Goal: Contribute content: Add original content to the website for others to see

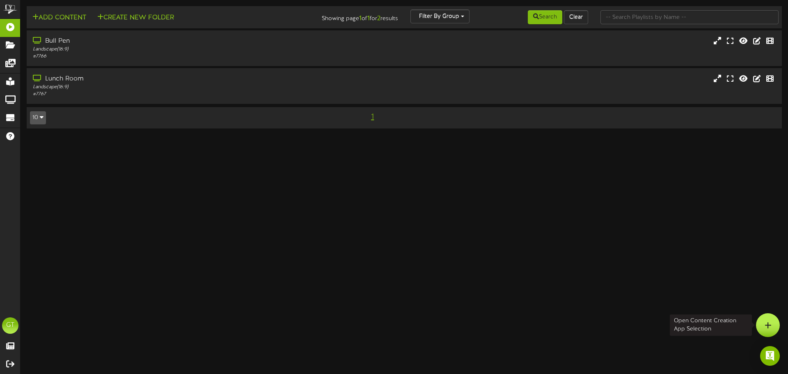
click at [759, 323] on div at bounding box center [768, 325] width 24 height 24
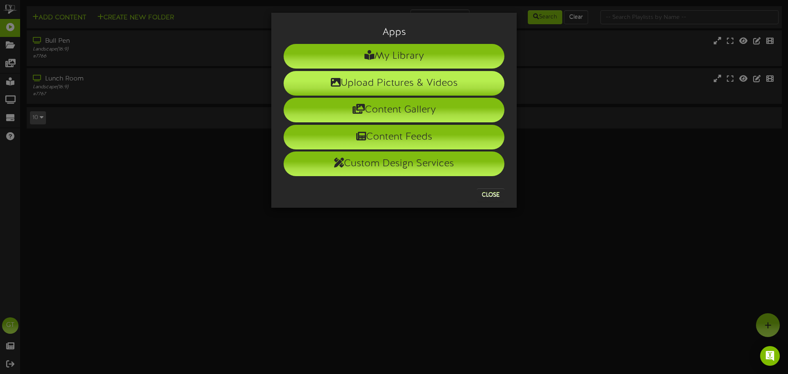
click at [398, 81] on li "Upload Pictures & Videos" at bounding box center [393, 83] width 221 height 25
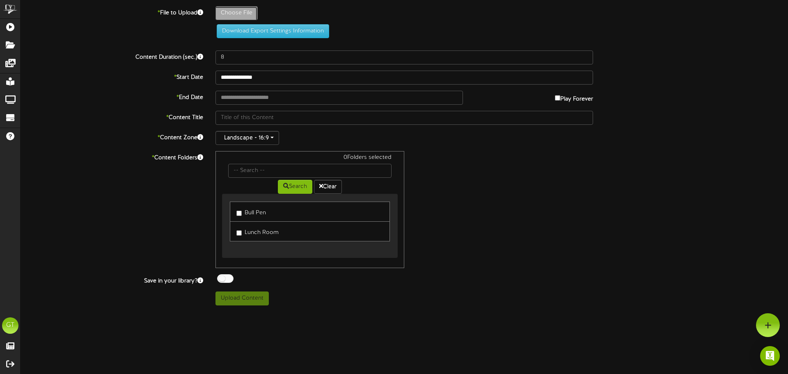
type input "**********"
type input "2025AugustCookout"
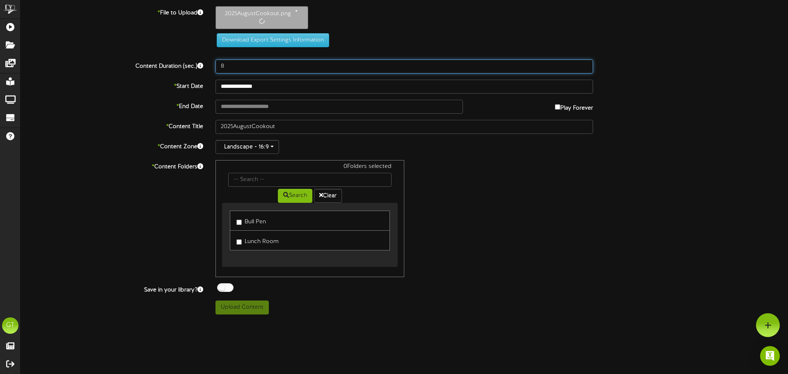
click at [247, 69] on input "8" at bounding box center [403, 66] width 377 height 14
type input "20"
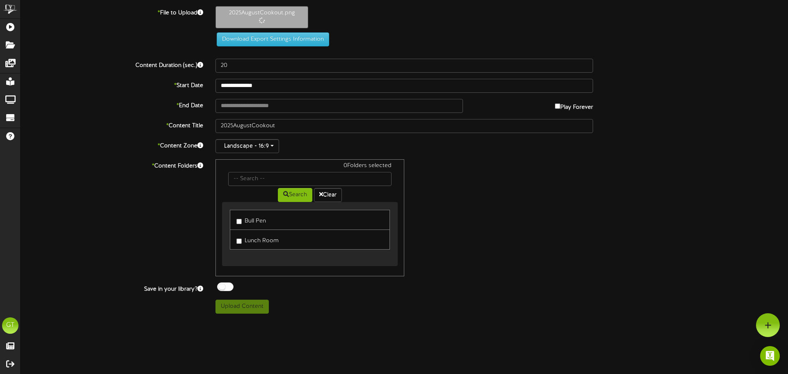
click at [556, 100] on label "Play Forever" at bounding box center [574, 105] width 38 height 13
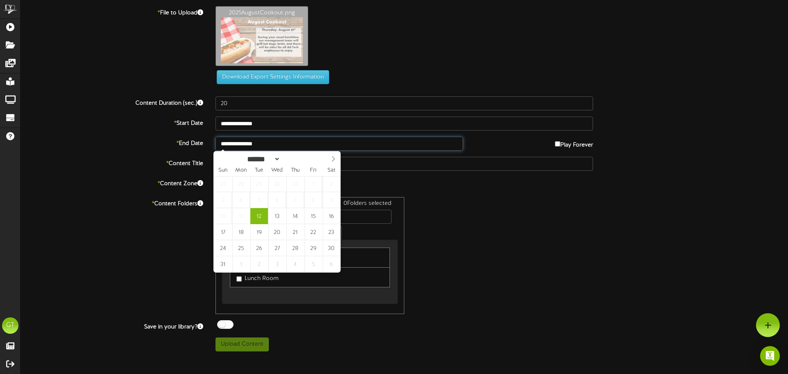
click at [299, 147] on input "**********" at bounding box center [338, 144] width 247 height 14
type input "**********"
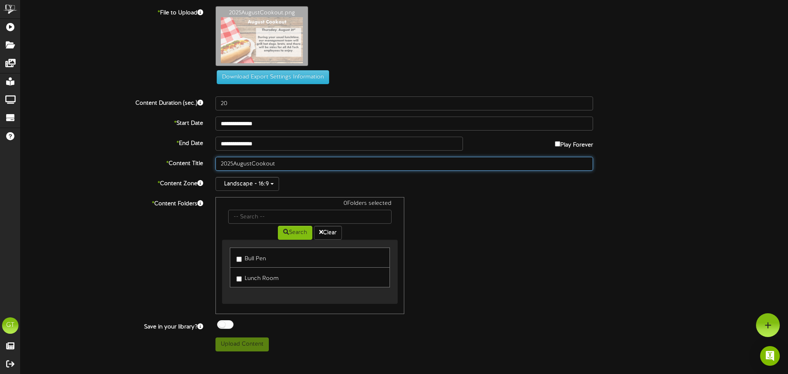
click at [234, 164] on input "2025AugustCookout" at bounding box center [403, 164] width 377 height 14
click at [255, 164] on input "2025 AugustCookout" at bounding box center [403, 164] width 377 height 14
type input "2025 August Cookout"
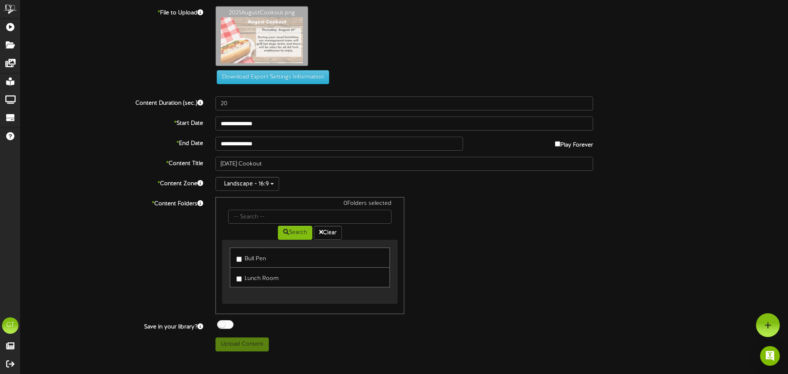
click at [260, 258] on label "Bull Pen" at bounding box center [251, 257] width 30 height 11
click at [257, 273] on label "Lunch Room" at bounding box center [257, 277] width 42 height 11
click at [258, 342] on button "Upload Content" at bounding box center [241, 344] width 53 height 14
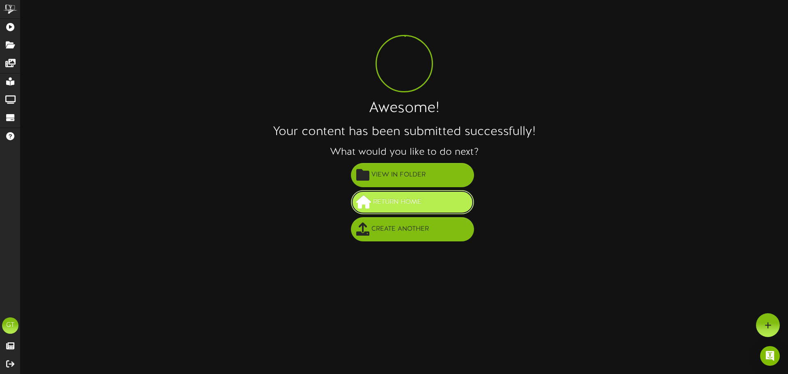
click at [395, 205] on span "Return Home" at bounding box center [397, 202] width 53 height 14
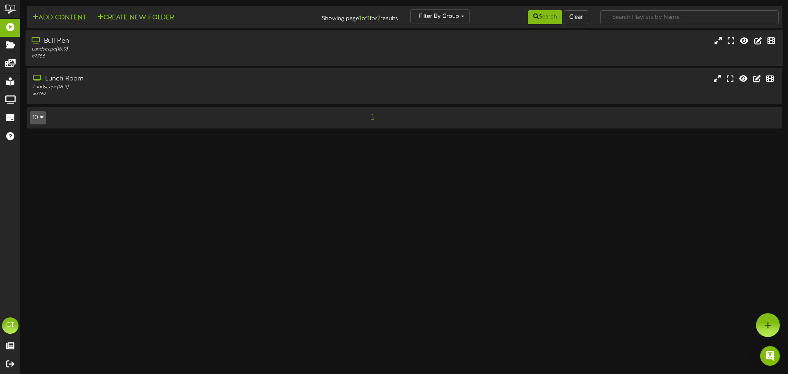
click at [191, 55] on div "# 7766" at bounding box center [183, 56] width 303 height 7
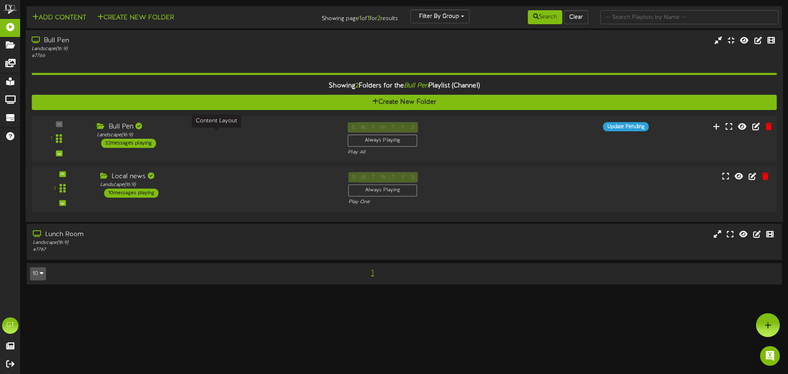
click at [229, 137] on div "Landscape ( 16:9 )" at bounding box center [216, 135] width 238 height 7
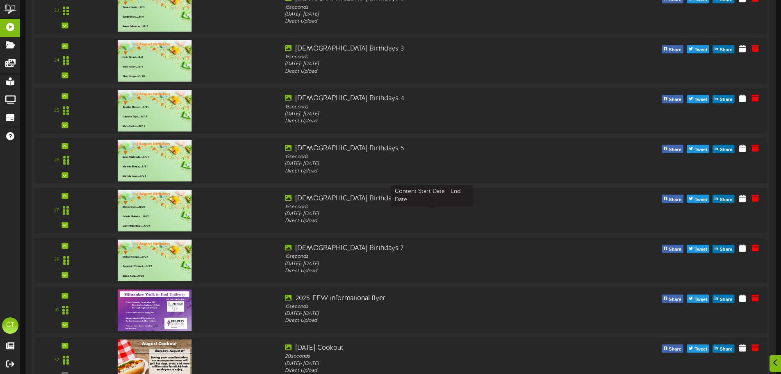
scroll to position [1162, 0]
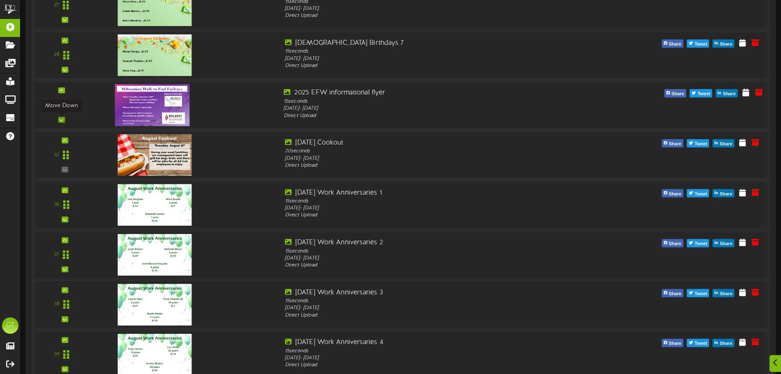
click at [62, 119] on icon at bounding box center [61, 119] width 4 height 4
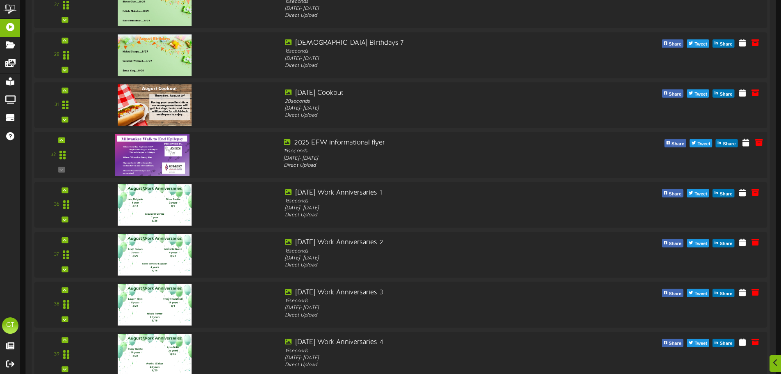
click at [62, 167] on div "32" at bounding box center [61, 155] width 49 height 34
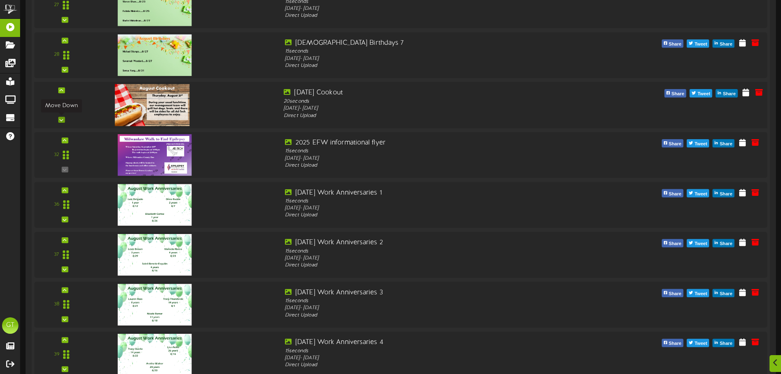
click at [61, 116] on div at bounding box center [61, 119] width 7 height 6
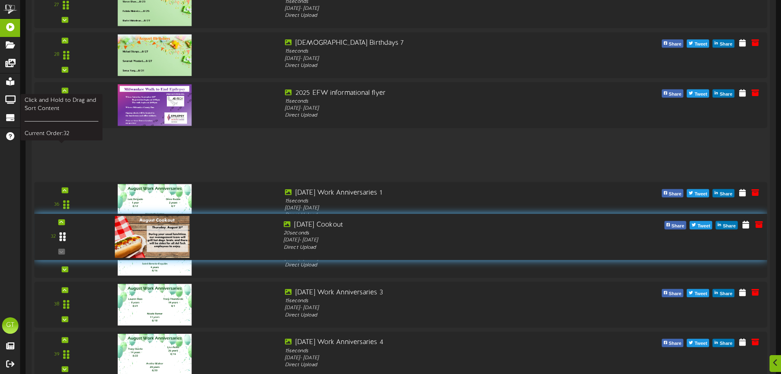
drag, startPoint x: 60, startPoint y: 155, endPoint x: 66, endPoint y: 243, distance: 87.5
click at [66, 242] on icon at bounding box center [62, 237] width 6 height 10
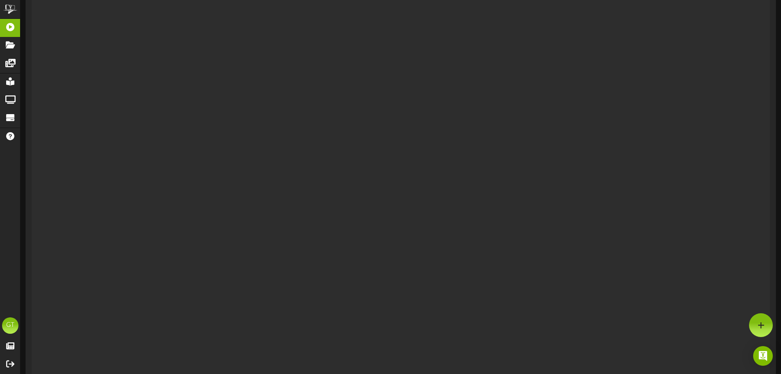
scroll to position [0, 0]
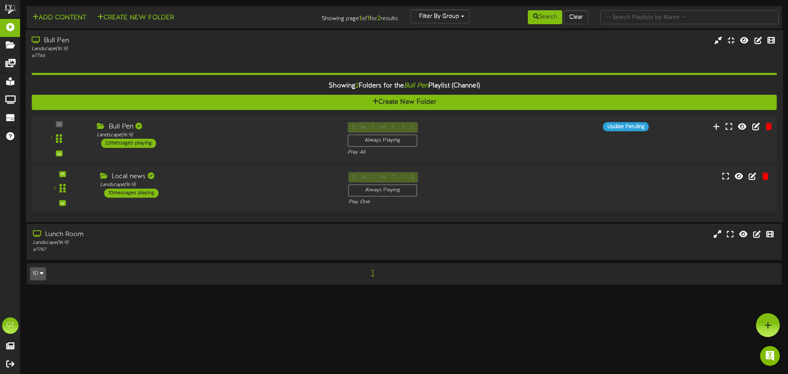
click at [187, 126] on div "Bull Pen" at bounding box center [216, 126] width 238 height 9
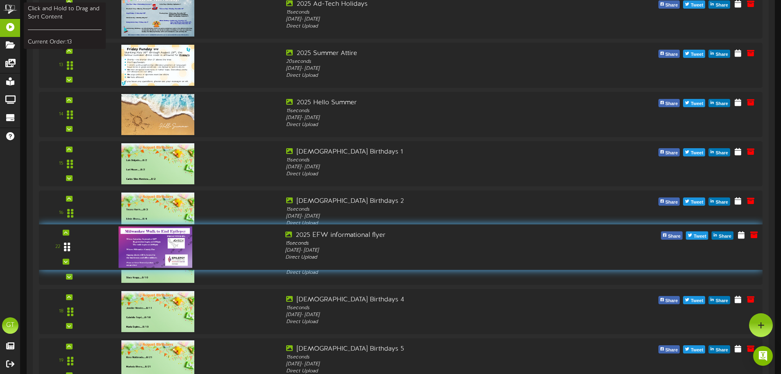
scroll to position [658, 0]
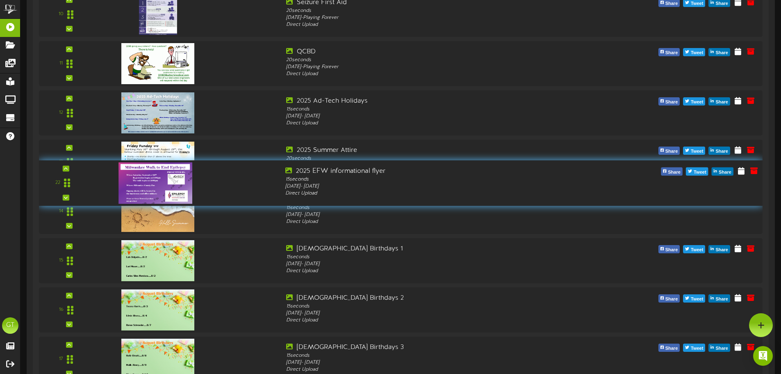
drag, startPoint x: 64, startPoint y: 127, endPoint x: 81, endPoint y: 184, distance: 59.3
click at [81, 184] on div "22" at bounding box center [65, 182] width 48 height 33
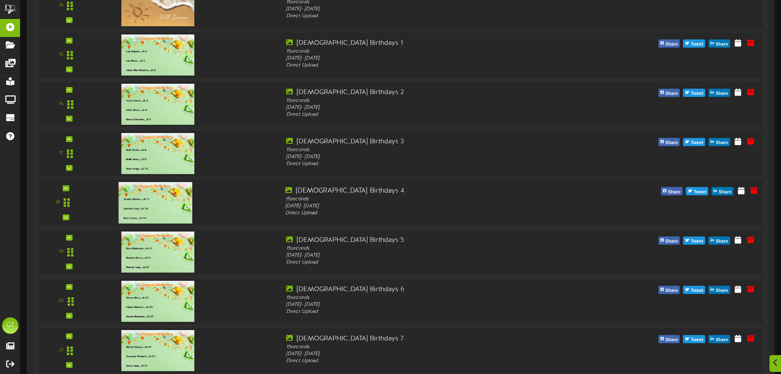
scroll to position [1068, 0]
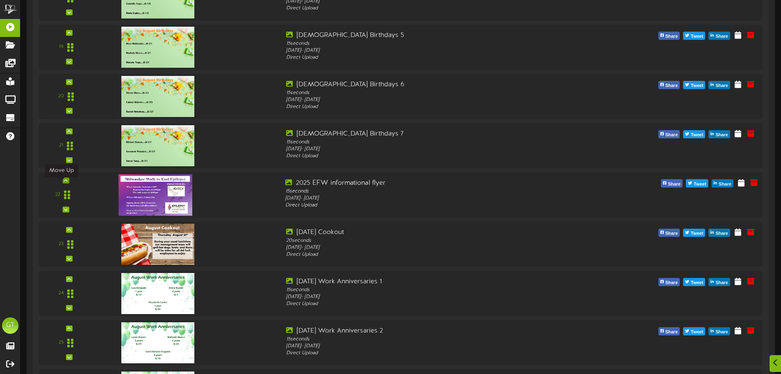
click at [62, 183] on div at bounding box center [65, 180] width 7 height 6
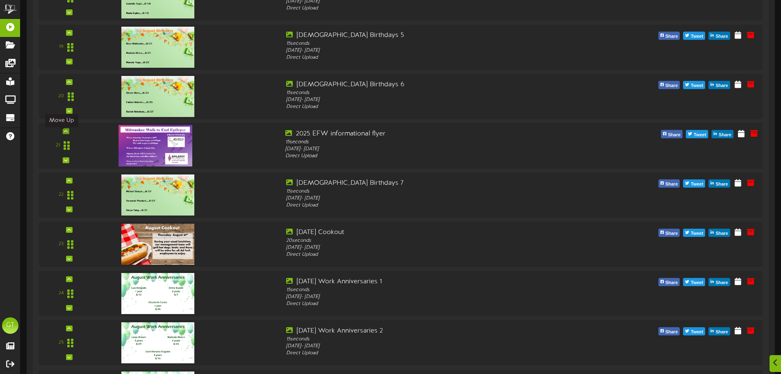
click at [63, 132] on div at bounding box center [65, 131] width 7 height 6
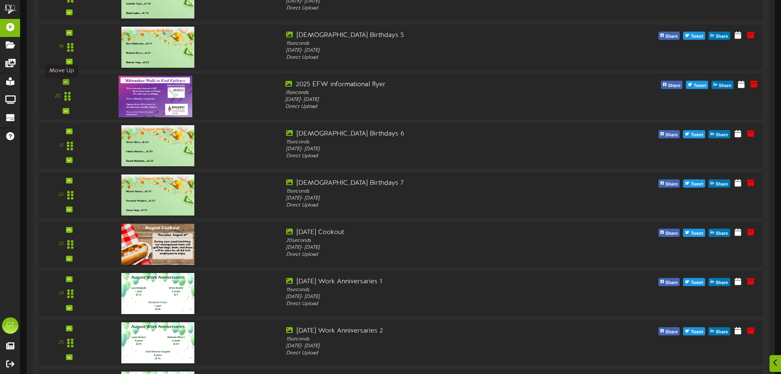
click at [64, 84] on icon at bounding box center [66, 82] width 4 height 4
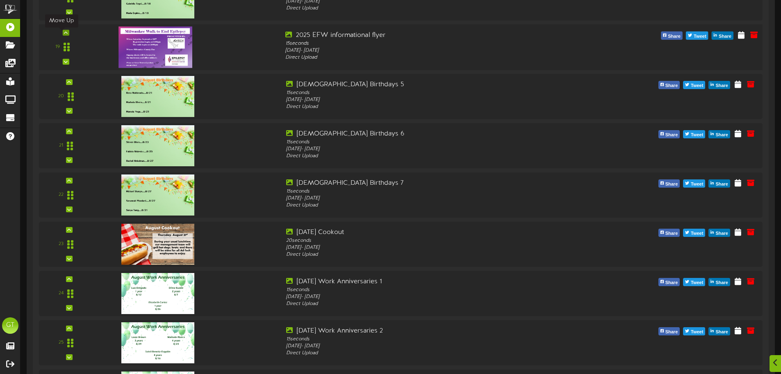
click at [63, 32] on div at bounding box center [65, 33] width 7 height 6
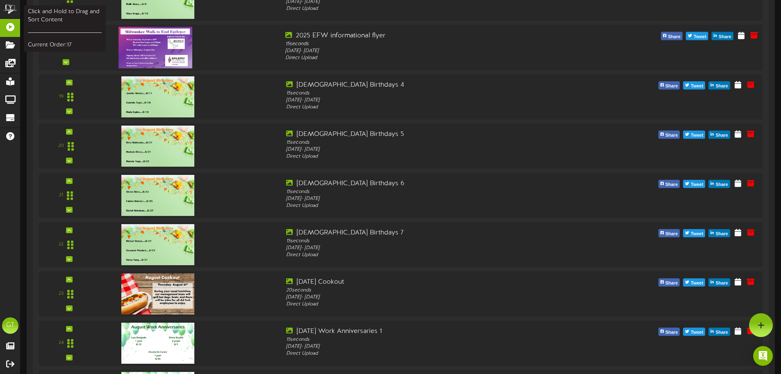
scroll to position [950, 0]
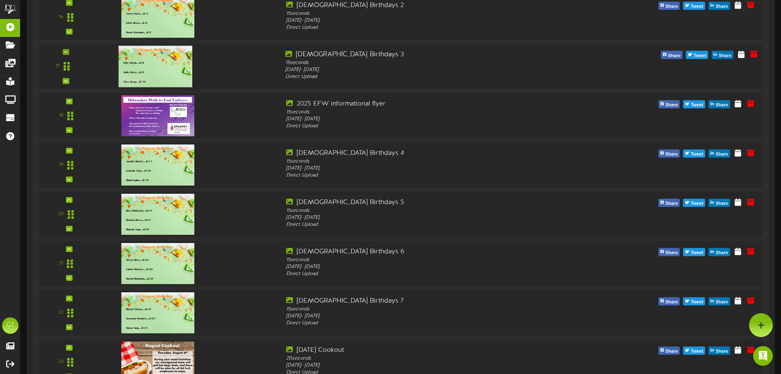
click at [65, 53] on div "17" at bounding box center [65, 66] width 48 height 33
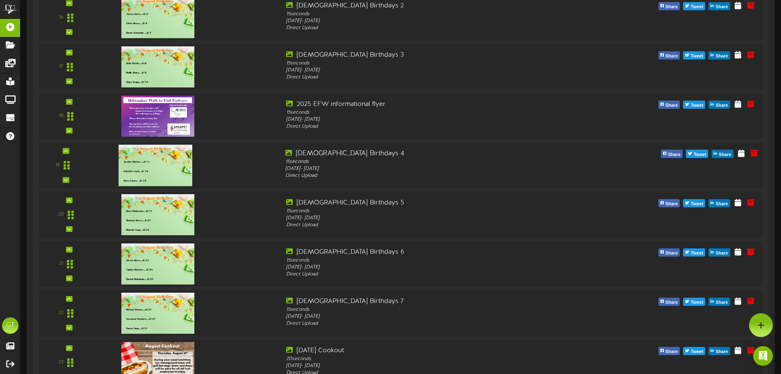
scroll to position [882, 0]
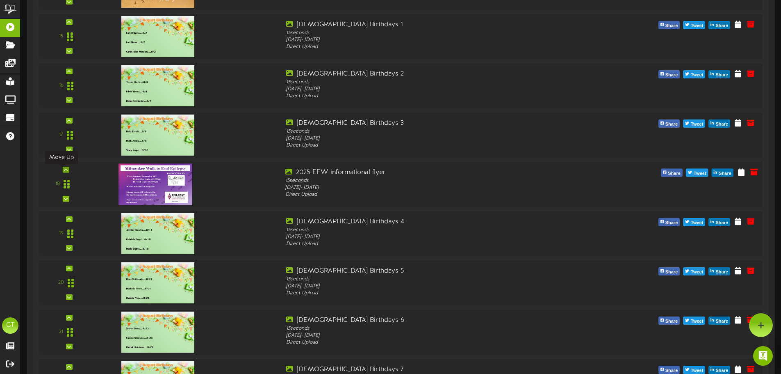
click at [62, 168] on div at bounding box center [65, 170] width 7 height 6
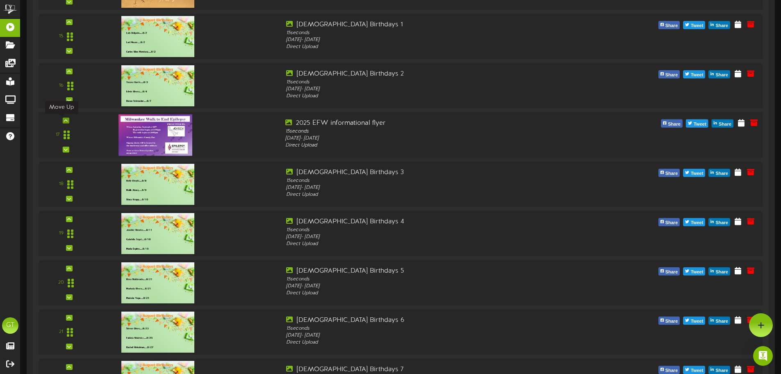
click at [62, 123] on div at bounding box center [65, 120] width 7 height 6
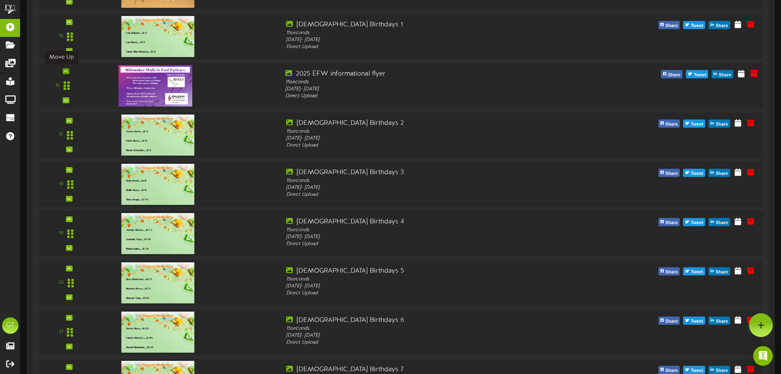
click at [64, 70] on icon at bounding box center [66, 71] width 4 height 4
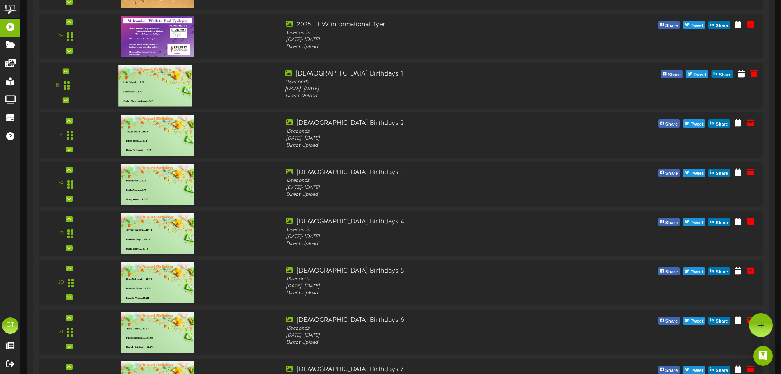
scroll to position [745, 0]
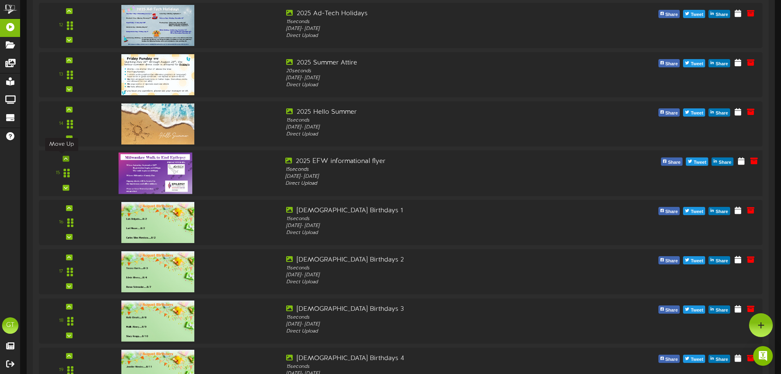
click at [64, 160] on icon at bounding box center [66, 158] width 4 height 4
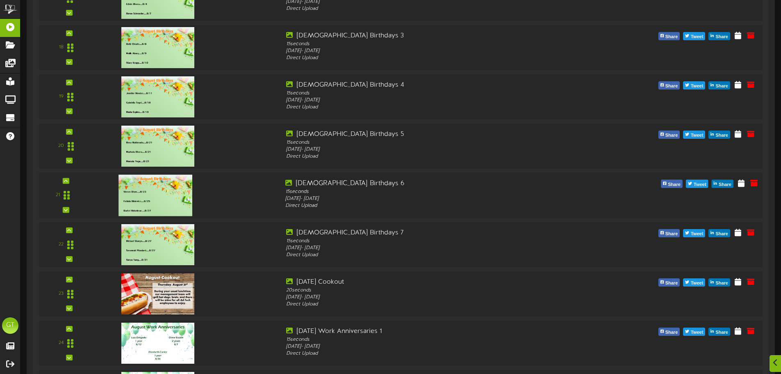
scroll to position [1087, 0]
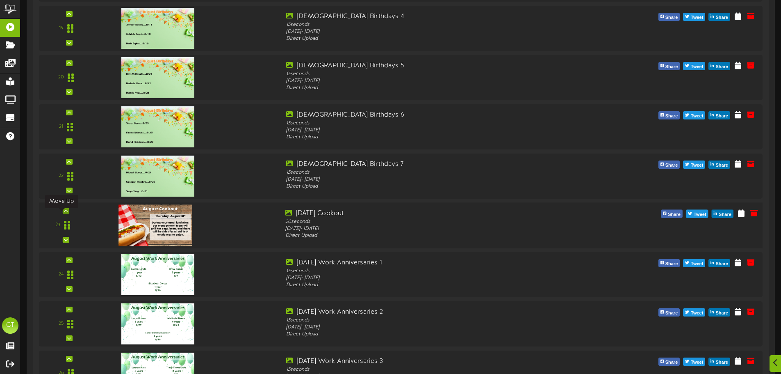
click at [62, 213] on div at bounding box center [65, 211] width 7 height 6
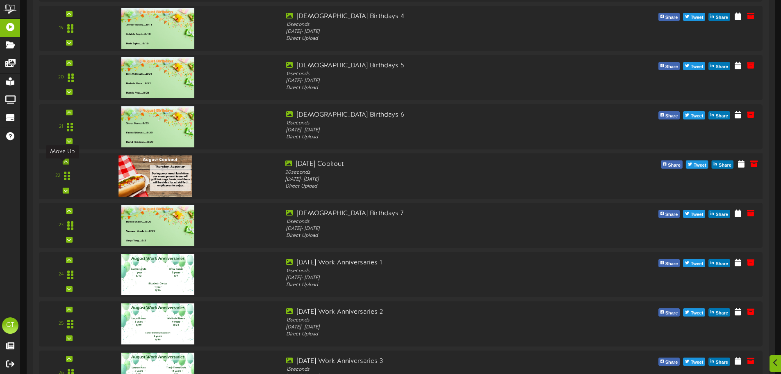
click at [64, 163] on icon at bounding box center [66, 161] width 4 height 4
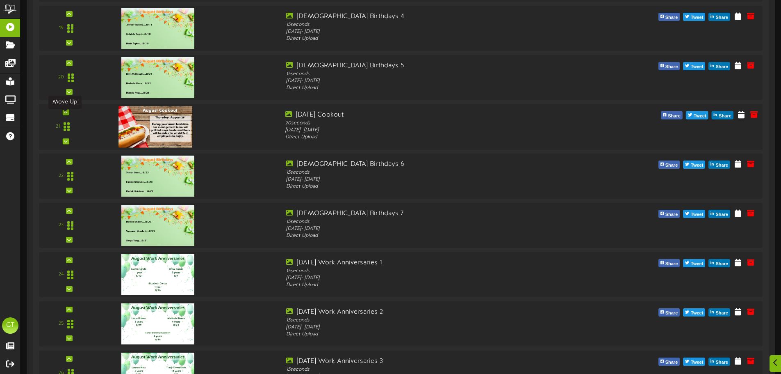
click at [64, 114] on icon at bounding box center [66, 112] width 4 height 4
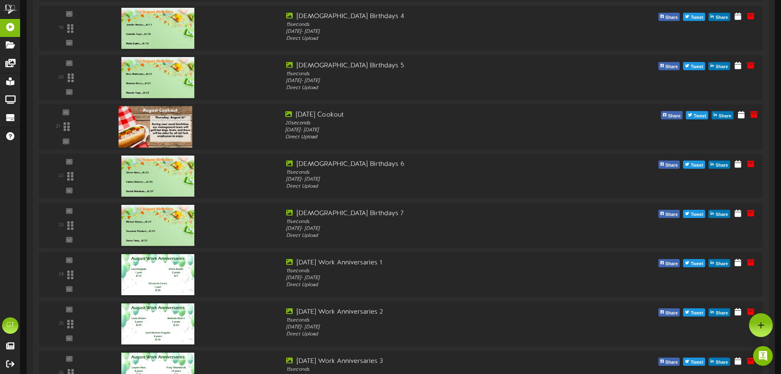
scroll to position [1019, 0]
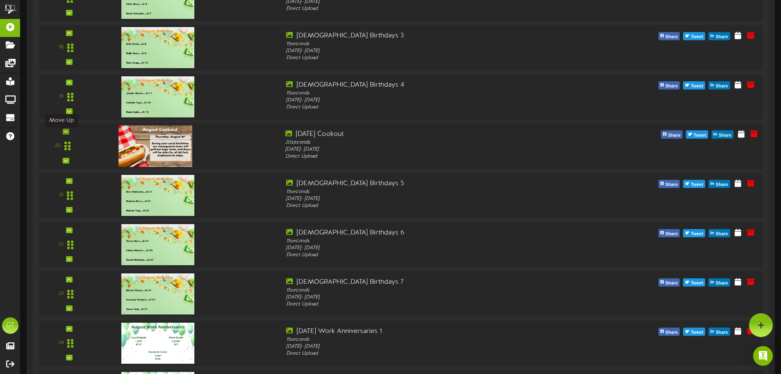
click at [64, 133] on icon at bounding box center [66, 131] width 4 height 4
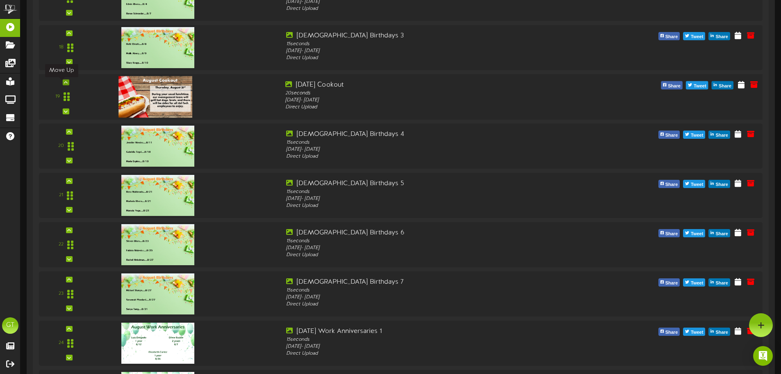
click at [64, 83] on icon at bounding box center [66, 82] width 4 height 4
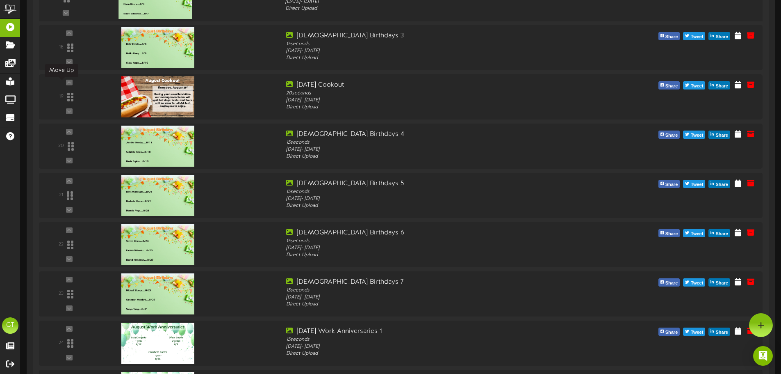
scroll to position [950, 0]
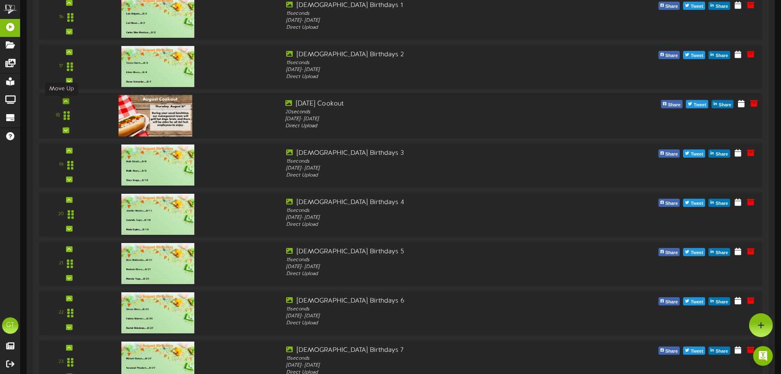
click at [64, 102] on icon at bounding box center [66, 101] width 4 height 4
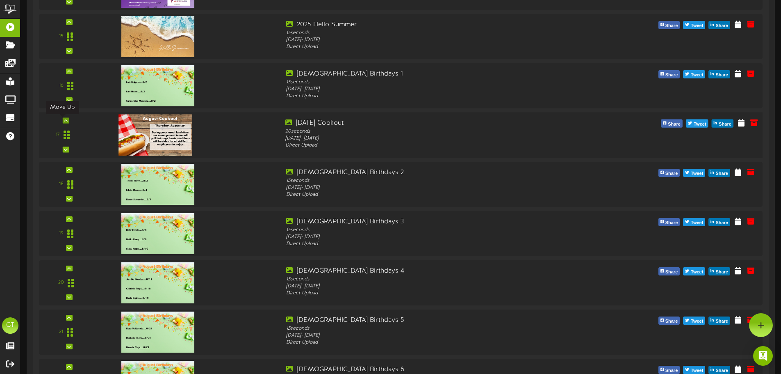
click at [64, 119] on icon at bounding box center [66, 120] width 4 height 4
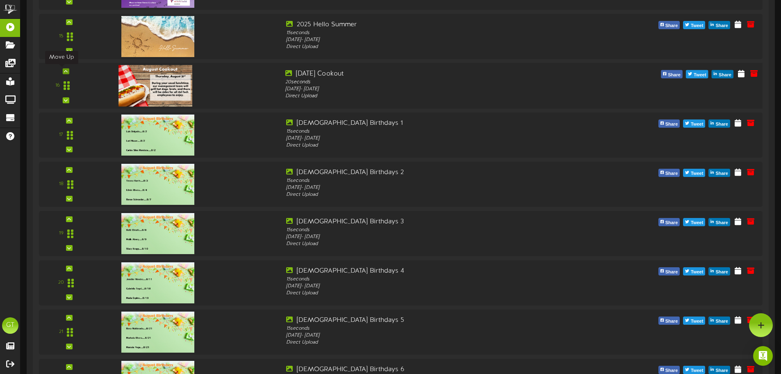
click at [64, 71] on icon at bounding box center [66, 71] width 4 height 4
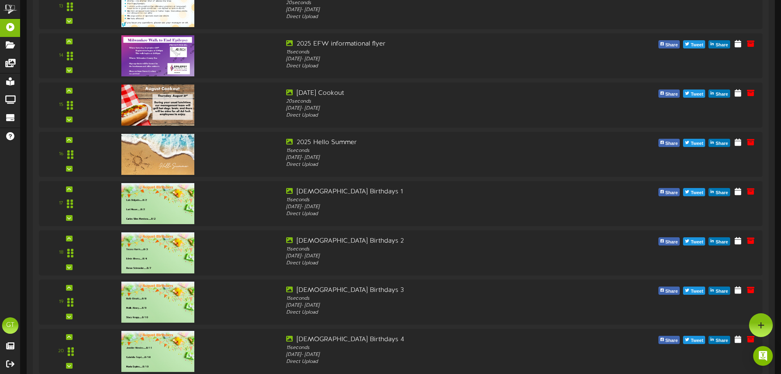
click at [67, 90] on icon at bounding box center [69, 91] width 4 height 4
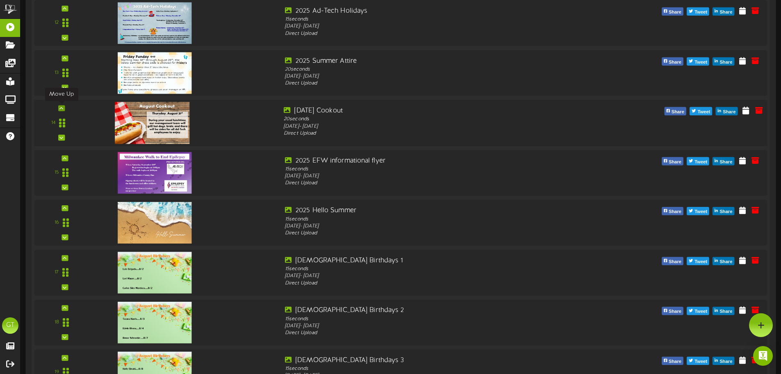
click at [62, 110] on icon at bounding box center [61, 108] width 4 height 4
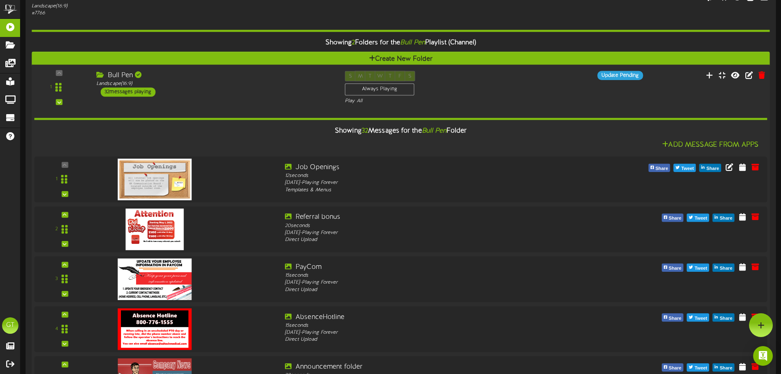
scroll to position [0, 0]
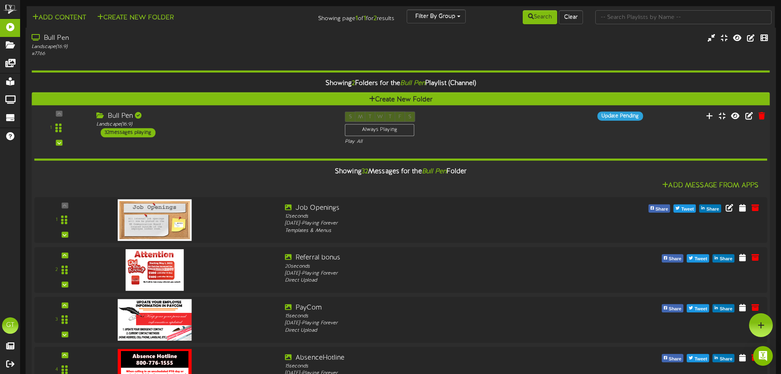
click at [255, 130] on div "Bull Pen Landscape ( 16:9 ) 32 messages playing" at bounding box center [214, 125] width 249 height 26
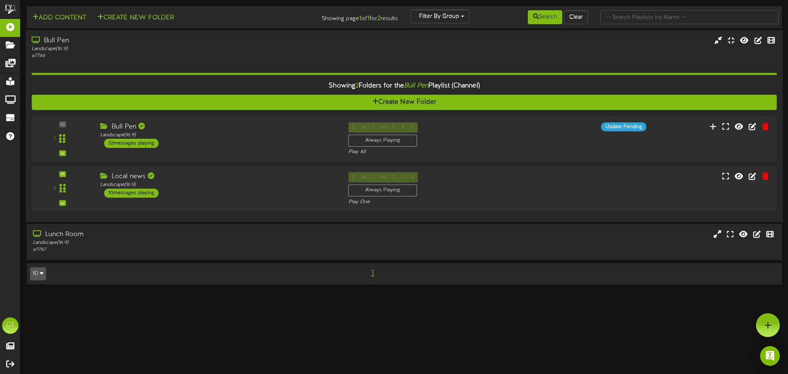
click at [242, 41] on div "Bull Pen" at bounding box center [183, 40] width 303 height 9
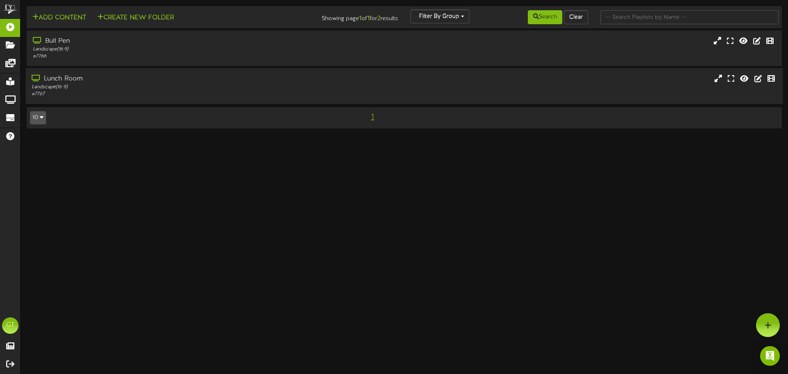
click at [244, 85] on div "Landscape ( 16:9 )" at bounding box center [183, 87] width 303 height 7
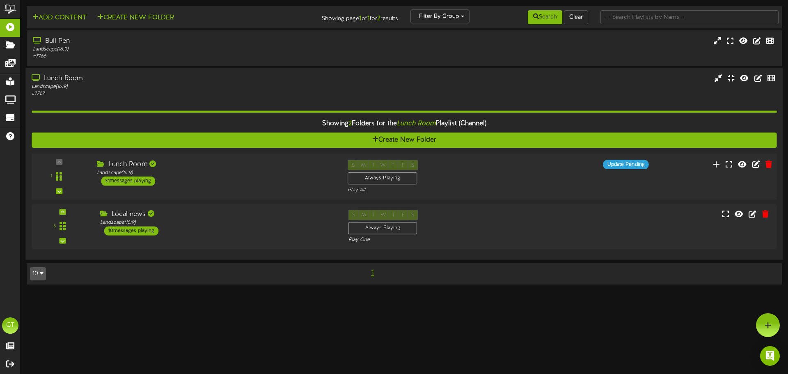
click at [223, 180] on div "Lunch Room Landscape ( 16:9 ) 31 messages playing" at bounding box center [216, 173] width 251 height 26
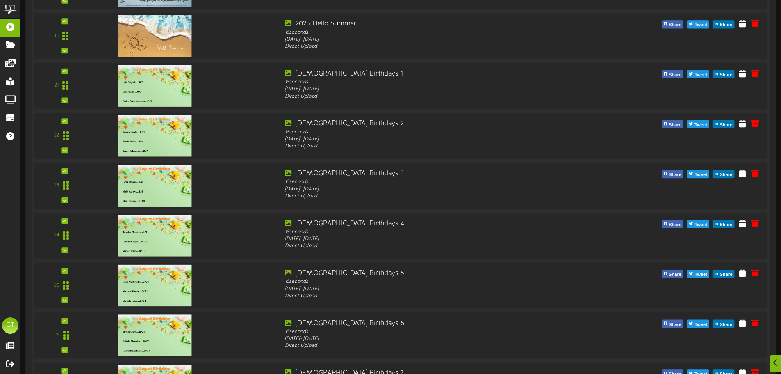
scroll to position [1094, 0]
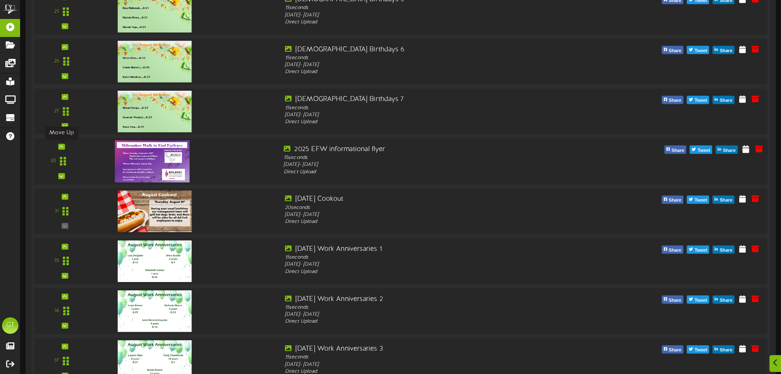
click at [60, 147] on icon at bounding box center [61, 146] width 4 height 4
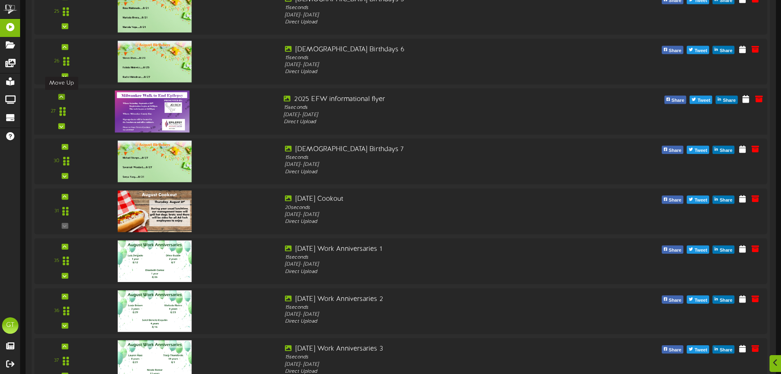
click at [62, 95] on icon at bounding box center [61, 97] width 4 height 4
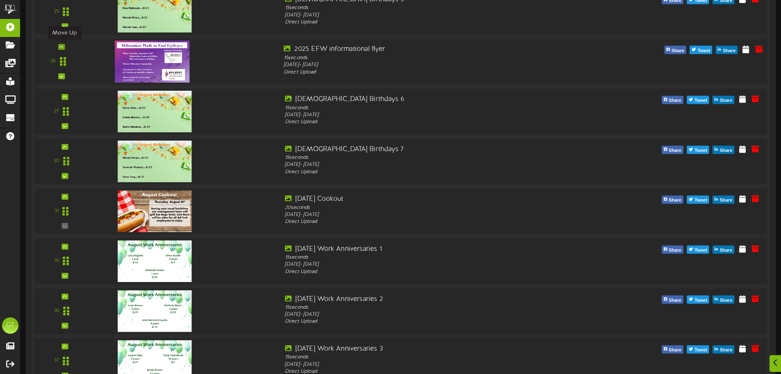
click at [60, 47] on icon at bounding box center [61, 47] width 4 height 4
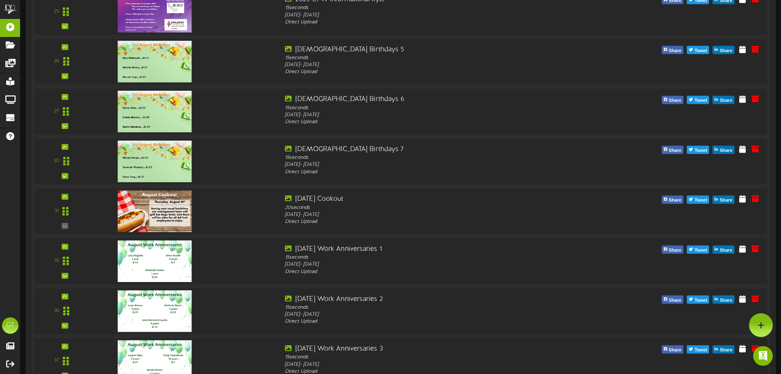
scroll to position [957, 0]
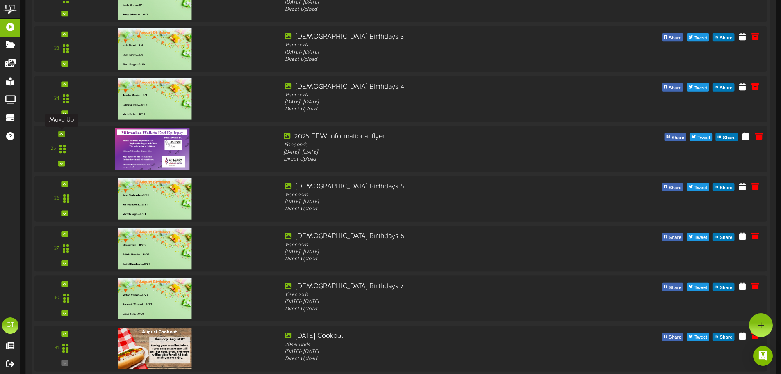
click at [62, 132] on icon at bounding box center [61, 134] width 4 height 4
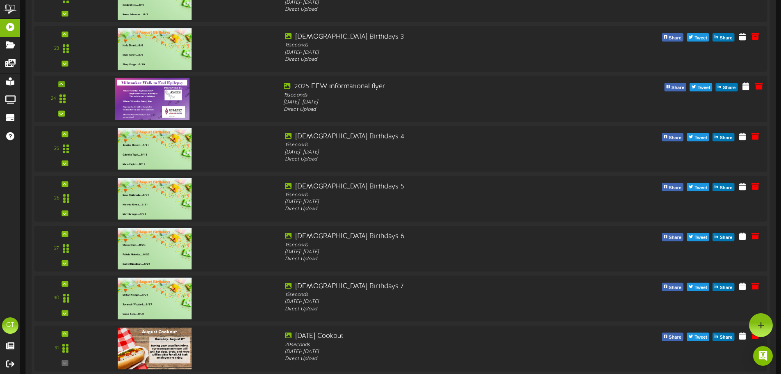
click at [65, 84] on div "24" at bounding box center [61, 99] width 49 height 34
click at [62, 84] on icon at bounding box center [61, 84] width 4 height 4
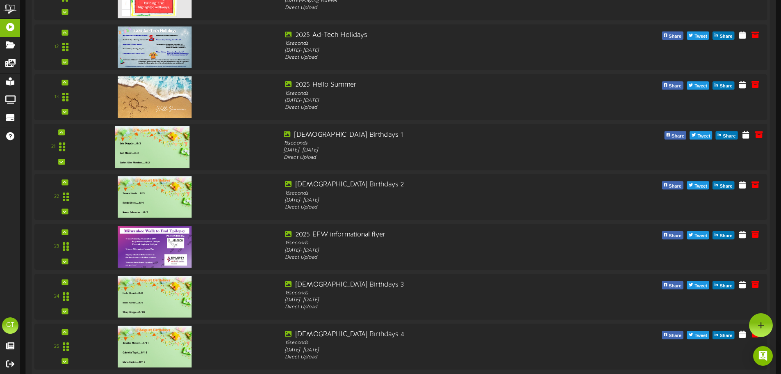
scroll to position [752, 0]
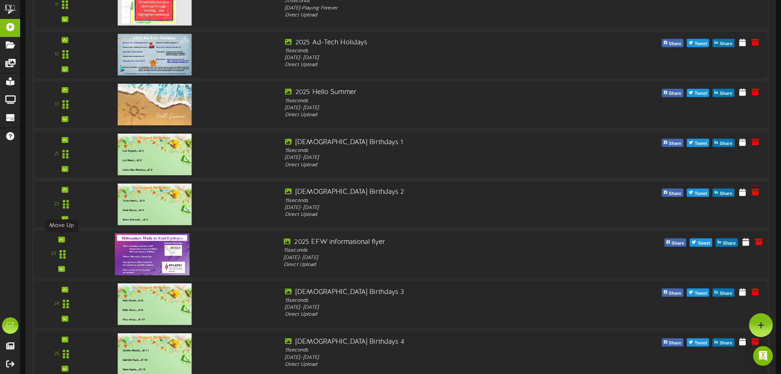
click at [62, 240] on icon at bounding box center [61, 239] width 4 height 4
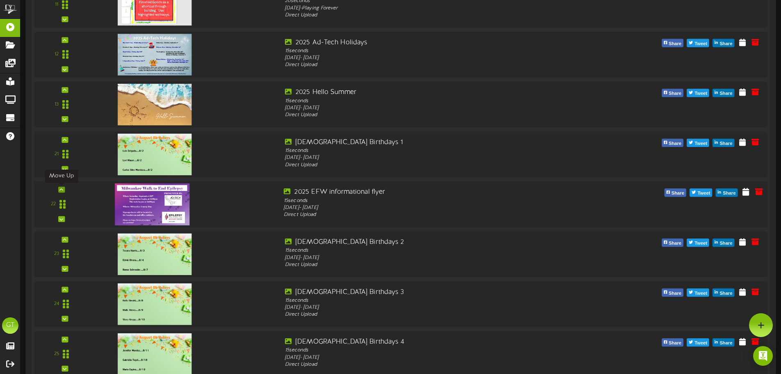
click at [62, 189] on icon at bounding box center [61, 189] width 4 height 4
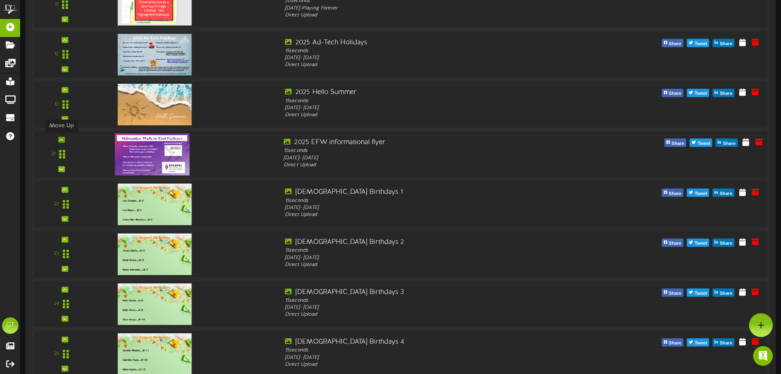
click at [62, 140] on icon at bounding box center [61, 139] width 4 height 4
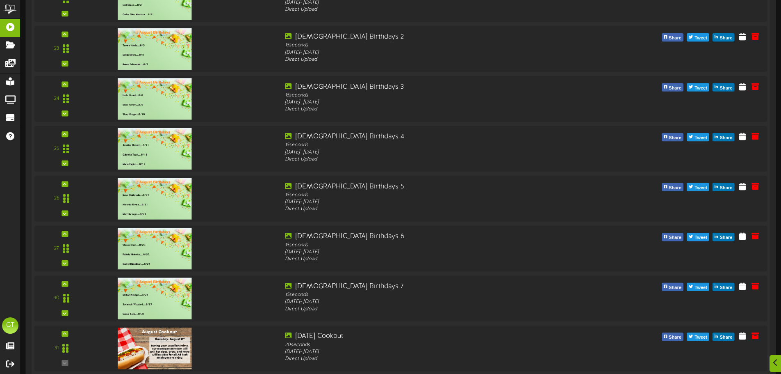
scroll to position [1162, 0]
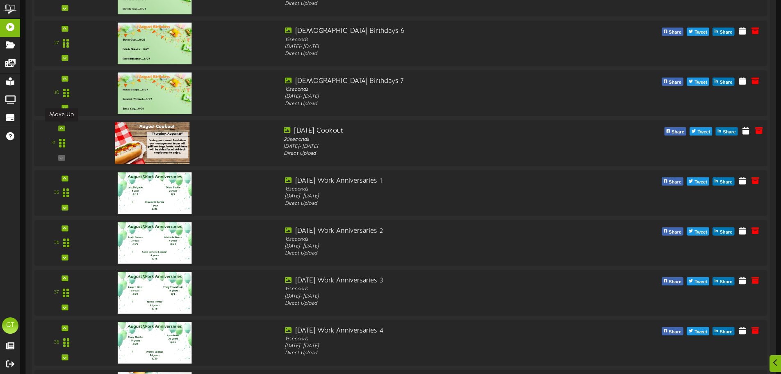
click at [62, 130] on icon at bounding box center [61, 128] width 4 height 4
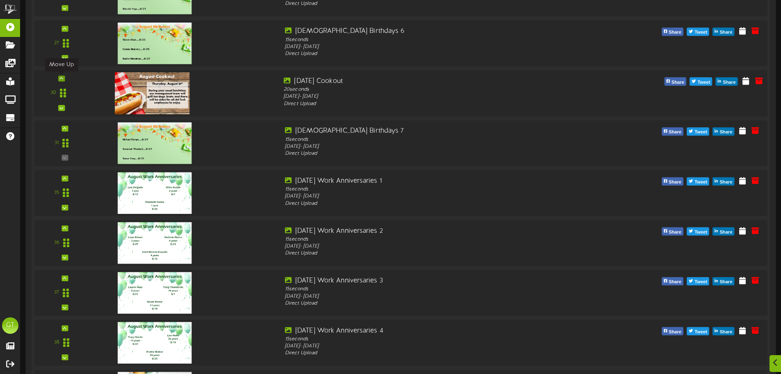
click at [62, 78] on icon at bounding box center [61, 78] width 4 height 4
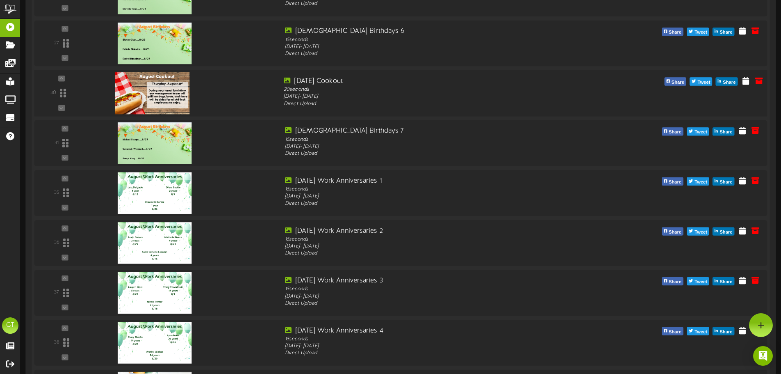
scroll to position [1094, 0]
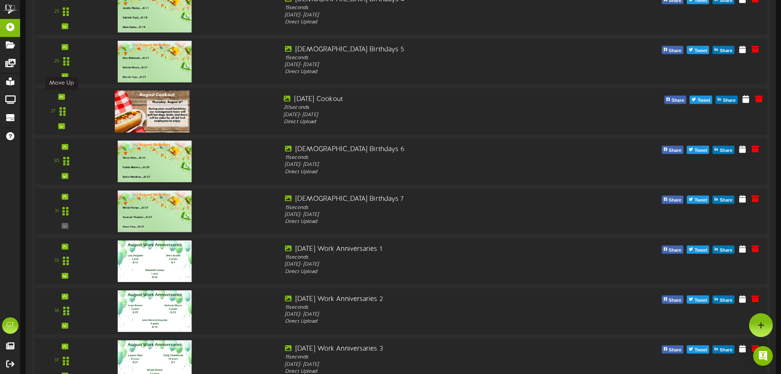
click at [63, 96] on icon at bounding box center [61, 97] width 4 height 4
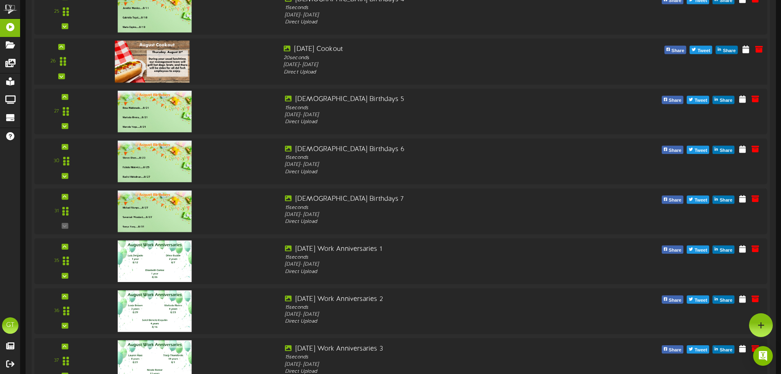
scroll to position [1025, 0]
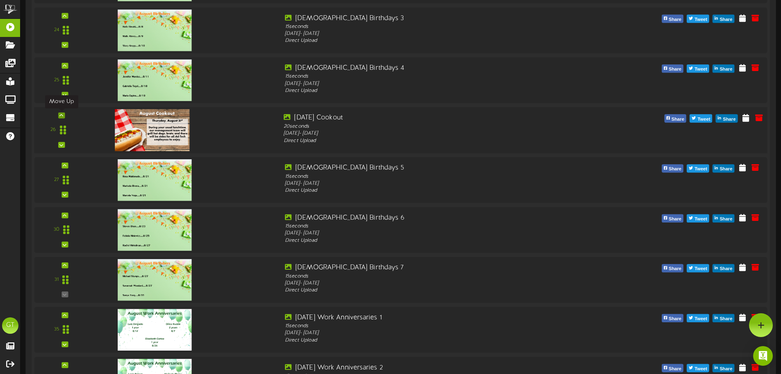
click at [62, 115] on icon at bounding box center [61, 115] width 4 height 4
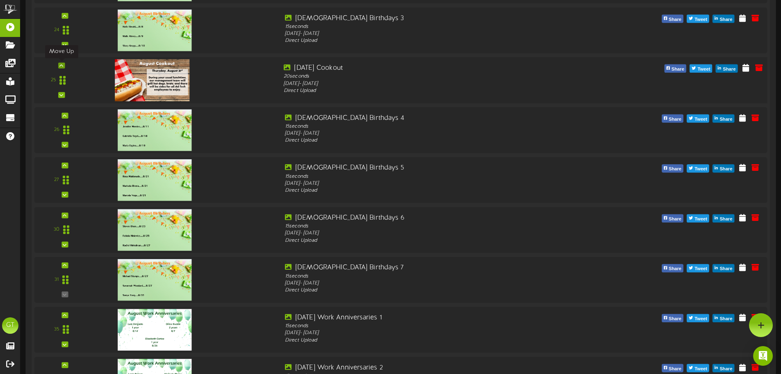
click at [63, 67] on icon at bounding box center [61, 65] width 4 height 4
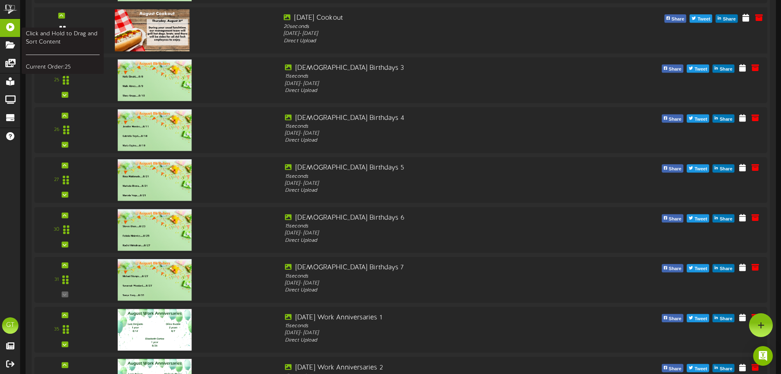
scroll to position [957, 0]
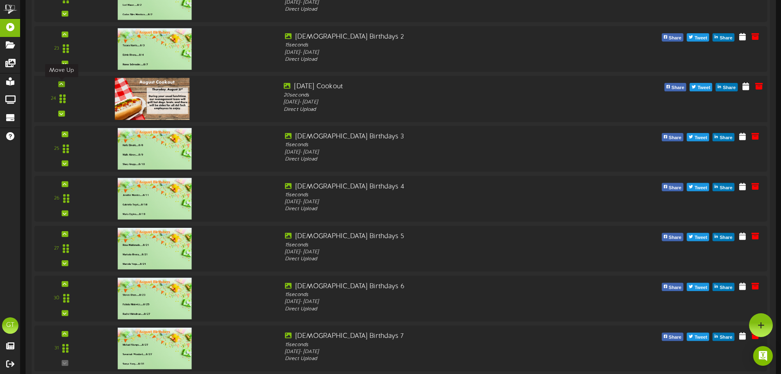
click at [61, 81] on div at bounding box center [61, 84] width 7 height 6
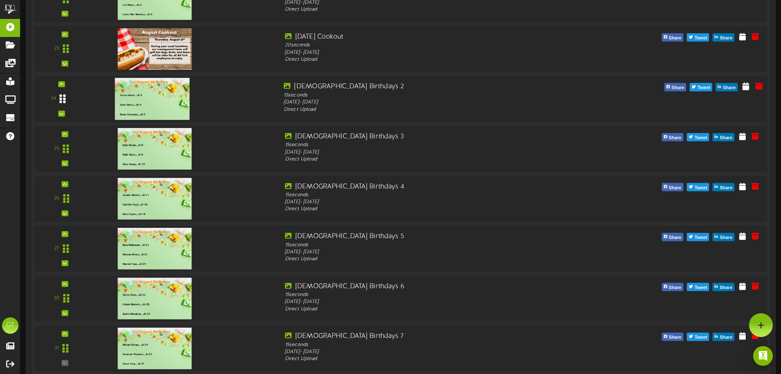
scroll to position [889, 0]
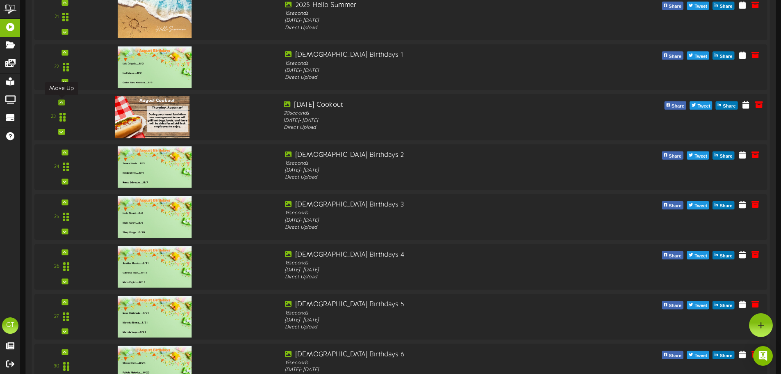
click at [63, 102] on icon at bounding box center [61, 102] width 4 height 4
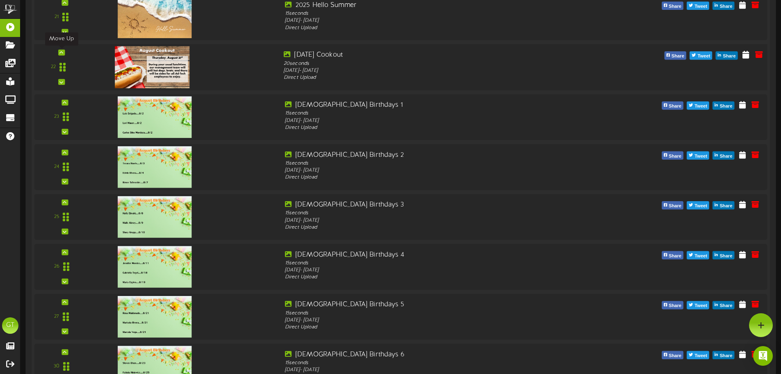
scroll to position [820, 0]
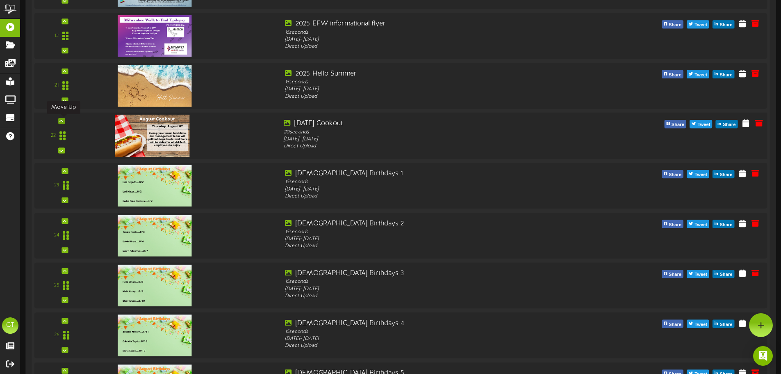
click at [64, 120] on div at bounding box center [61, 121] width 7 height 6
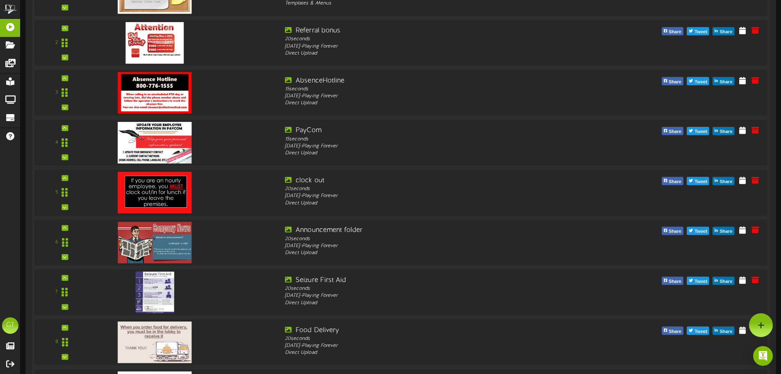
scroll to position [0, 0]
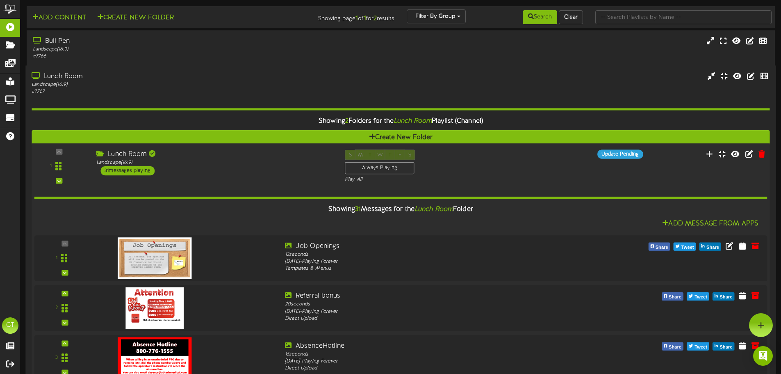
click at [192, 157] on div "Lunch Room" at bounding box center [214, 153] width 236 height 9
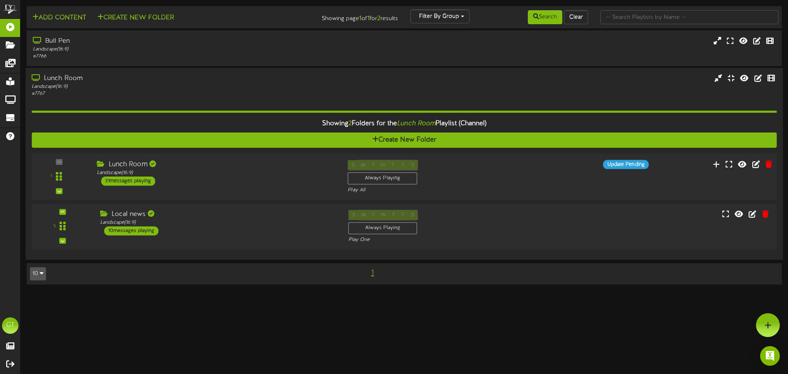
click at [174, 182] on div "Lunch Room Landscape ( 16:9 ) 31 messages playing" at bounding box center [216, 173] width 251 height 26
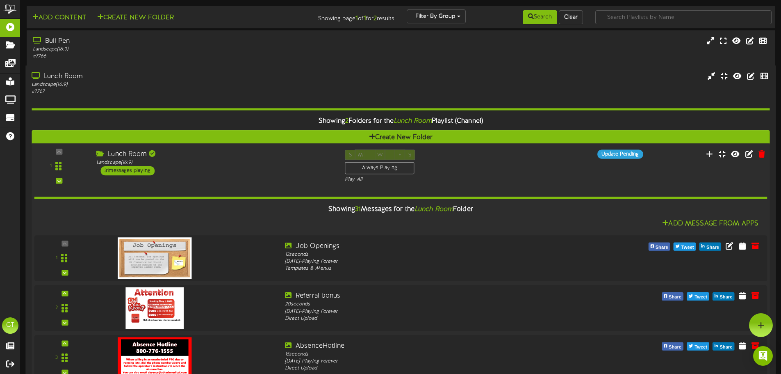
click at [220, 156] on div "Lunch Room" at bounding box center [214, 153] width 236 height 9
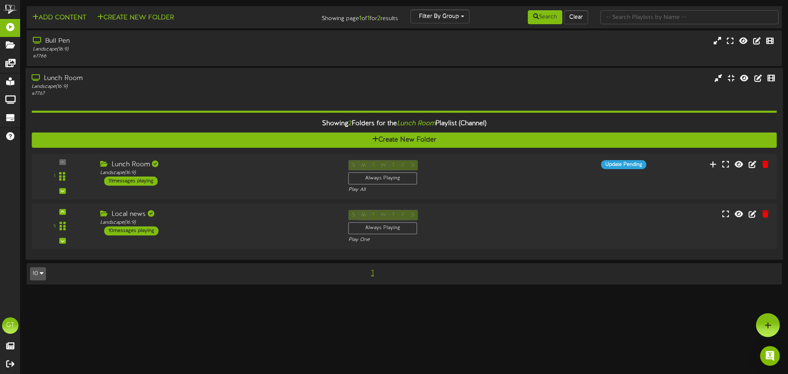
click at [191, 91] on div "# 7767" at bounding box center [183, 94] width 303 height 7
